Goal: Task Accomplishment & Management: Use online tool/utility

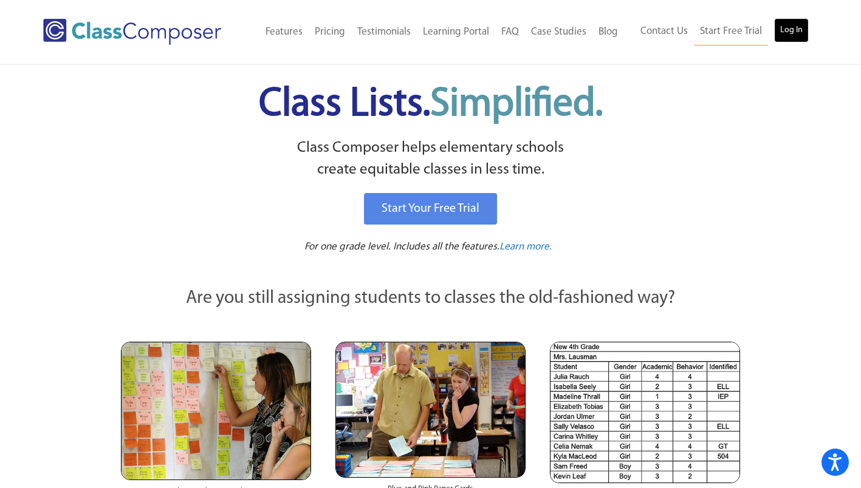
click at [799, 33] on link "Log In" at bounding box center [791, 30] width 35 height 24
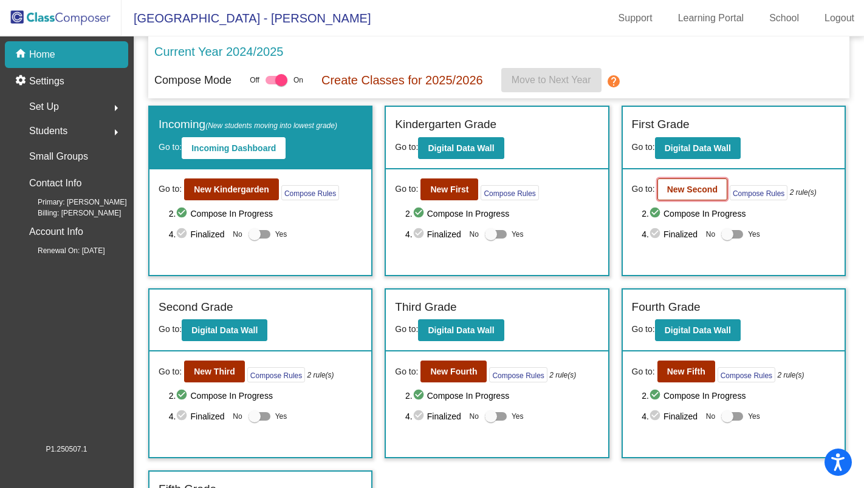
click at [683, 188] on b "New Second" at bounding box center [692, 190] width 50 height 10
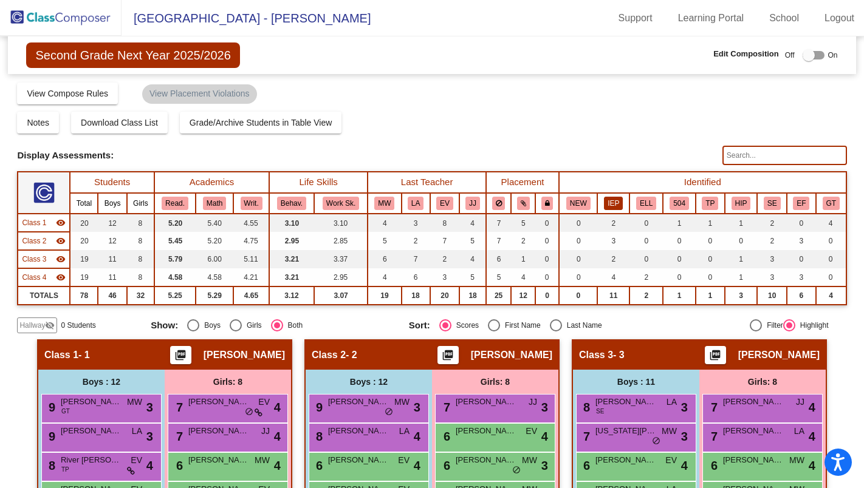
click at [611, 207] on button "IEP" at bounding box center [613, 203] width 19 height 13
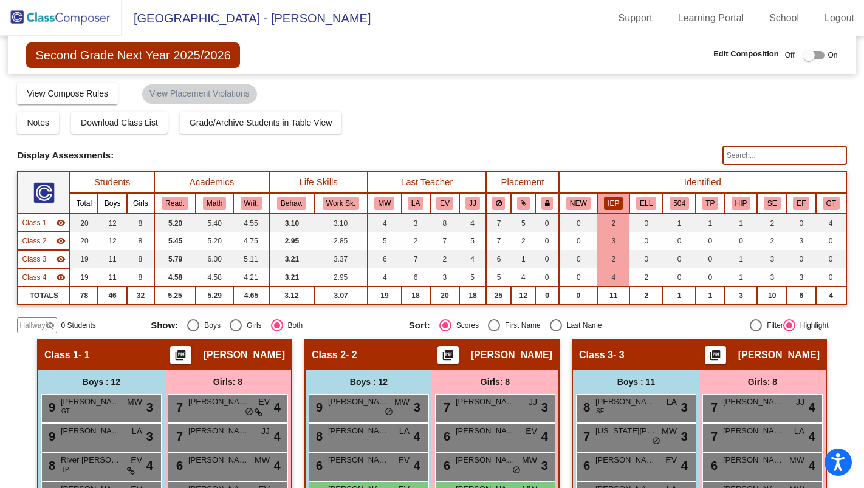
click at [72, 14] on img at bounding box center [61, 18] width 122 height 36
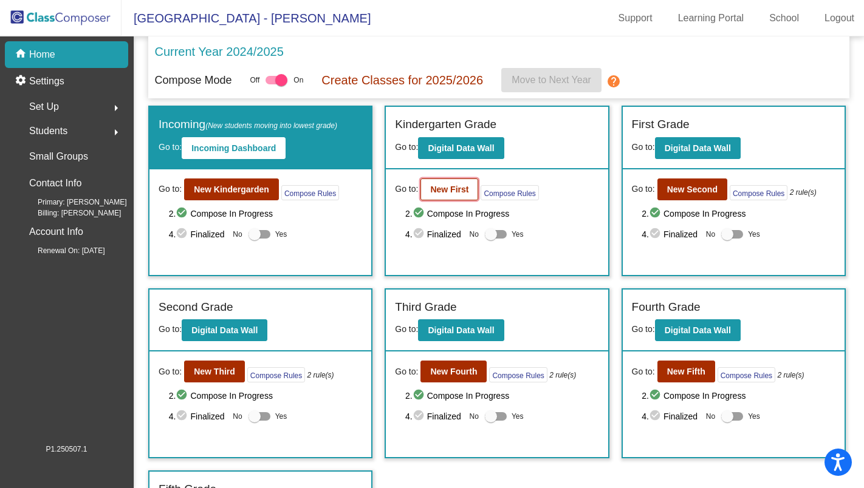
click at [430, 187] on b "New First" at bounding box center [449, 190] width 38 height 10
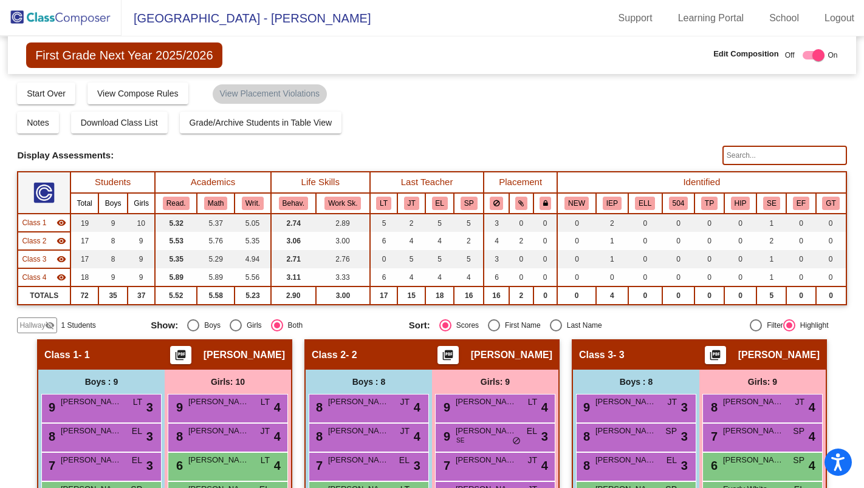
click at [83, 12] on img at bounding box center [61, 18] width 122 height 36
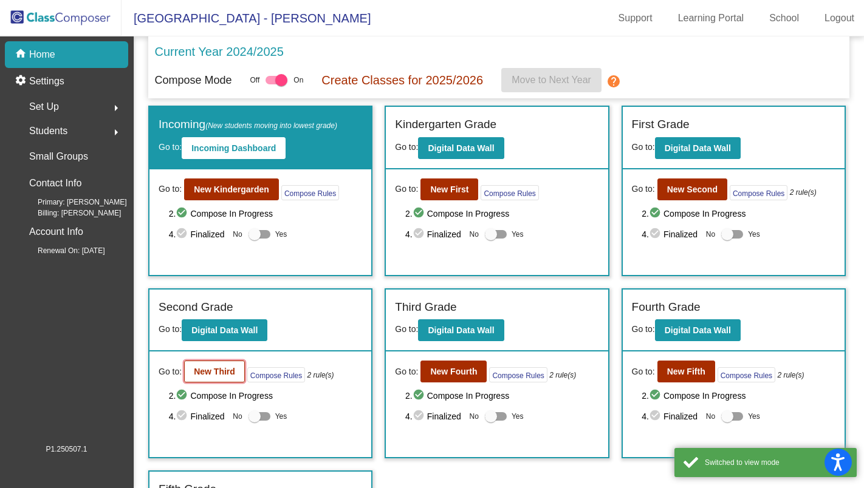
click at [216, 379] on button "New Third" at bounding box center [214, 372] width 61 height 22
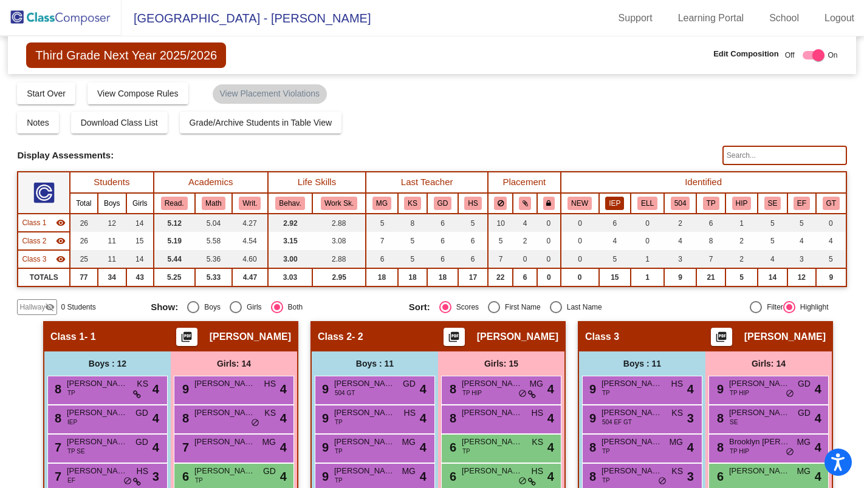
click at [611, 202] on button "IEP" at bounding box center [614, 203] width 19 height 13
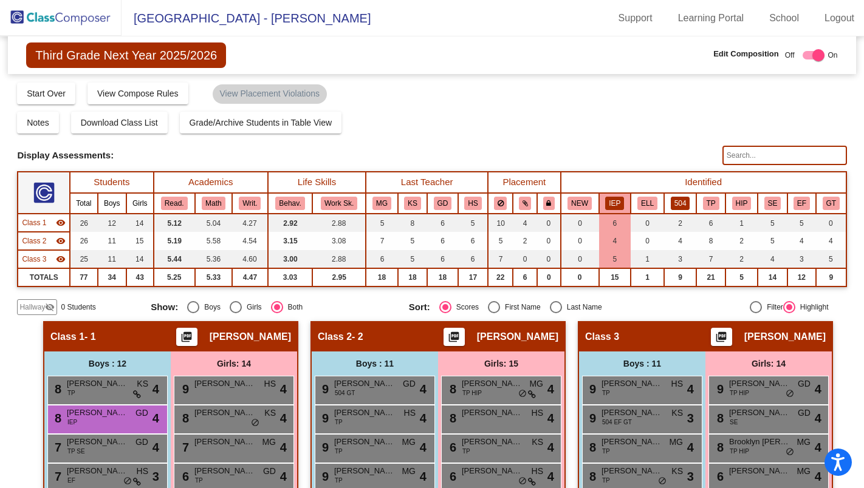
click at [679, 204] on button "504" at bounding box center [680, 203] width 19 height 13
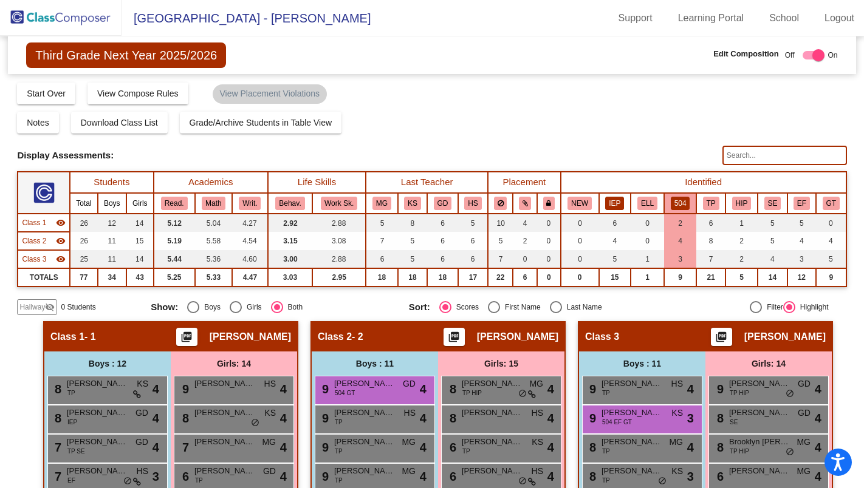
click at [609, 204] on button "IEP" at bounding box center [614, 203] width 19 height 13
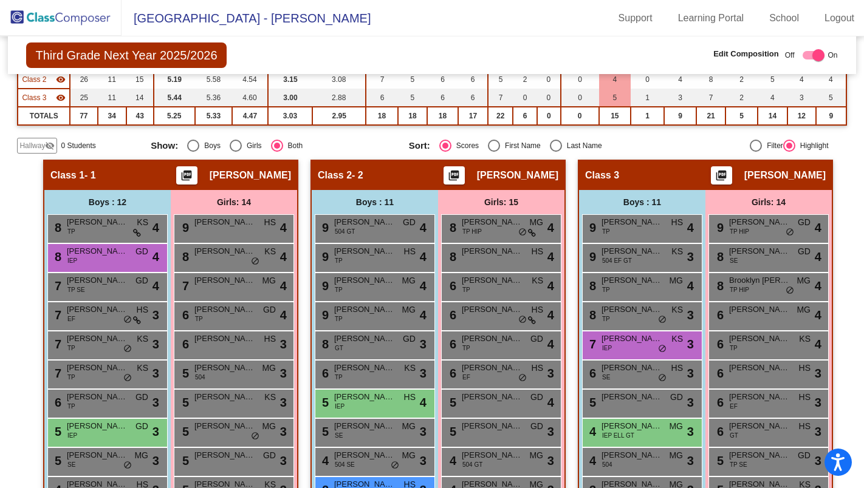
scroll to position [40, 0]
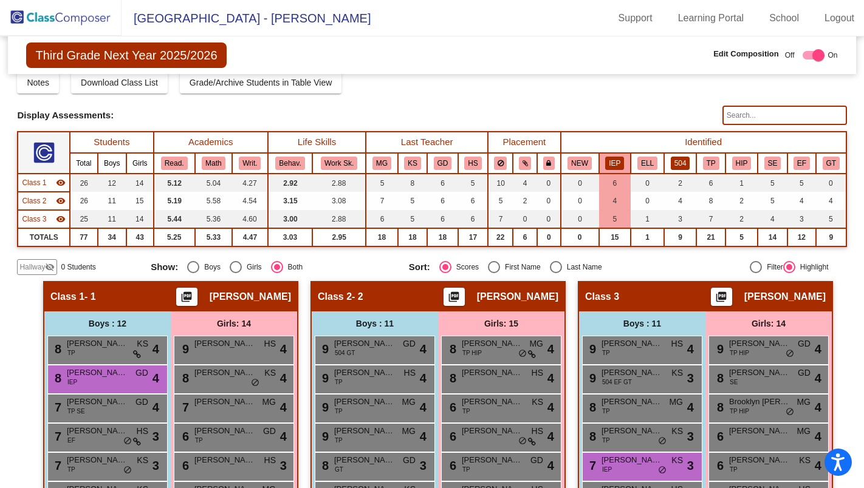
click at [680, 159] on button "504" at bounding box center [680, 163] width 19 height 13
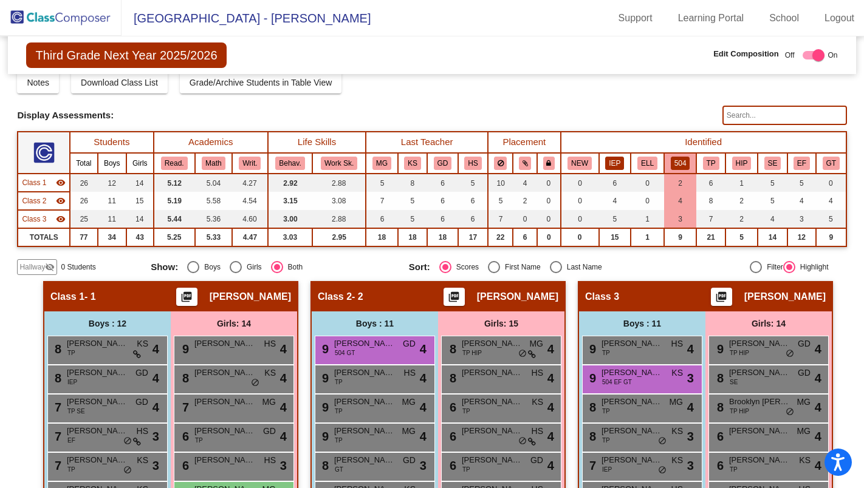
click at [606, 159] on button "IEP" at bounding box center [614, 163] width 19 height 13
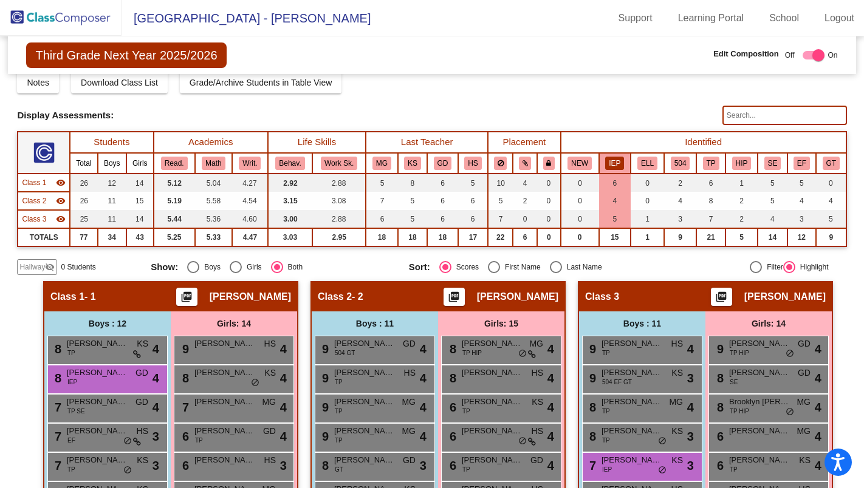
click at [78, 14] on img at bounding box center [61, 18] width 122 height 36
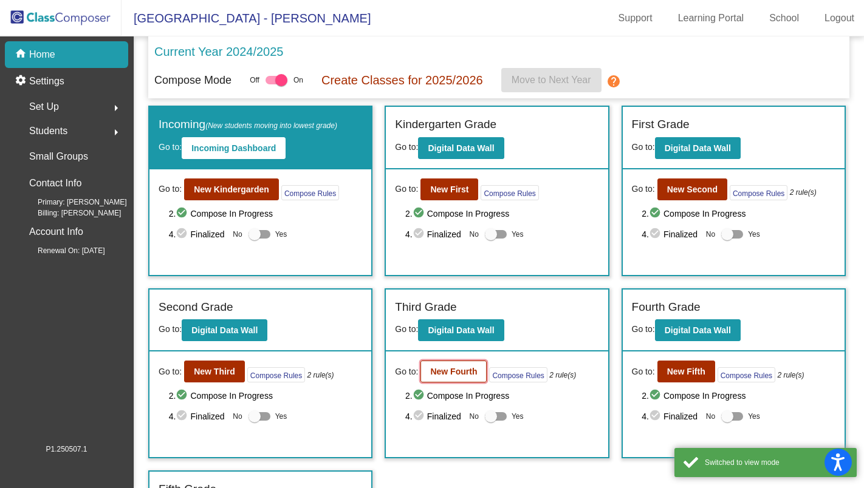
click at [450, 375] on b "New Fourth" at bounding box center [453, 372] width 47 height 10
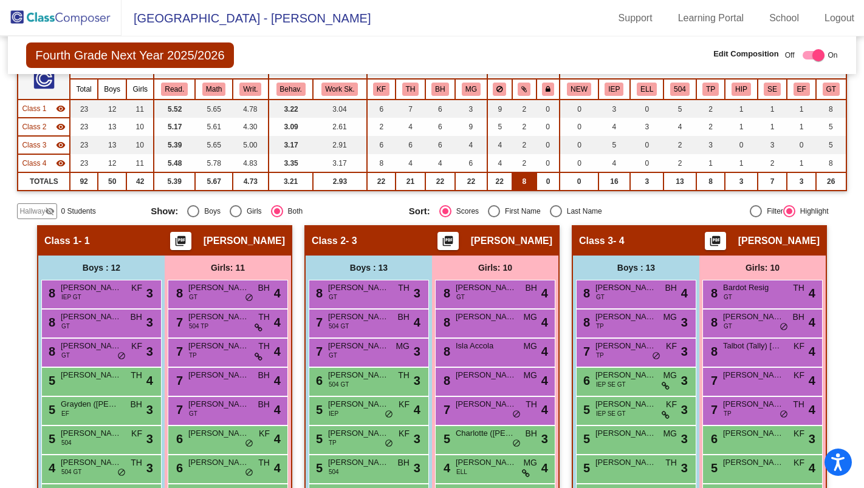
scroll to position [122, 0]
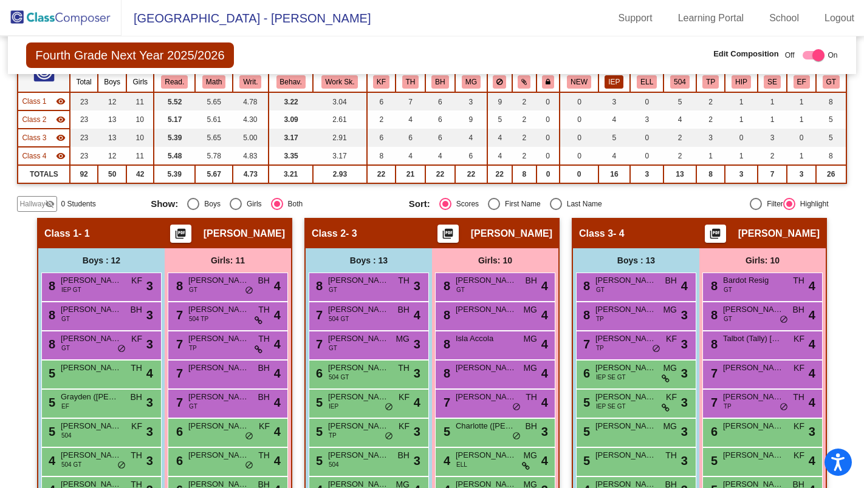
click at [617, 79] on button "IEP" at bounding box center [614, 81] width 19 height 13
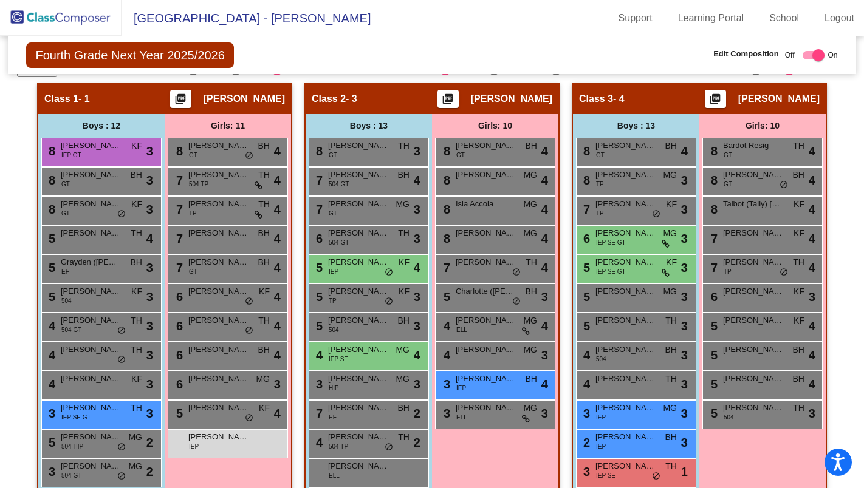
scroll to position [242, 0]
